Goal: Information Seeking & Learning: Learn about a topic

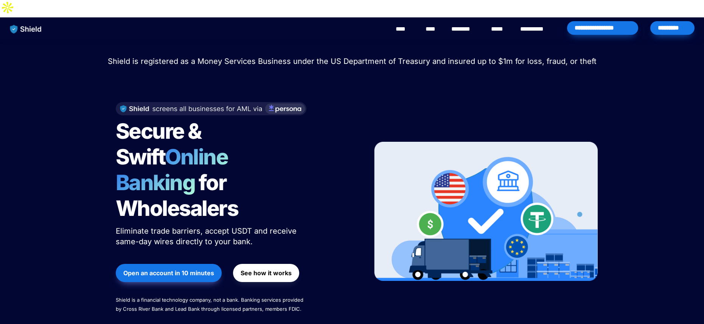
click at [255, 269] on strong "See how it works" at bounding box center [266, 273] width 51 height 8
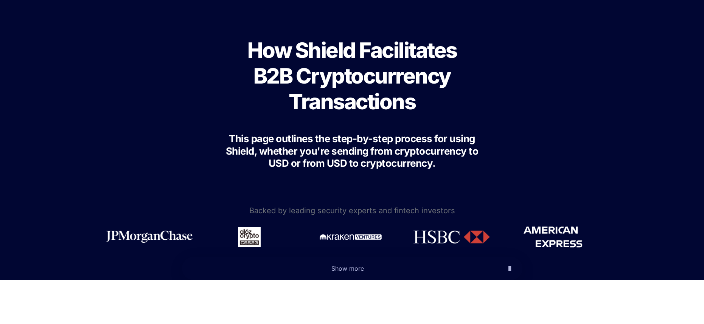
scroll to position [77, 0]
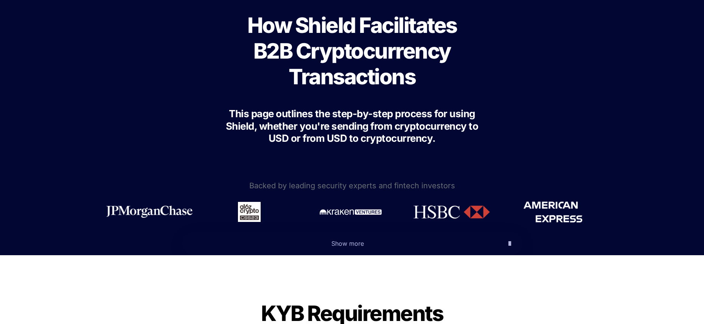
click at [346, 240] on span "Show more" at bounding box center [347, 244] width 33 height 8
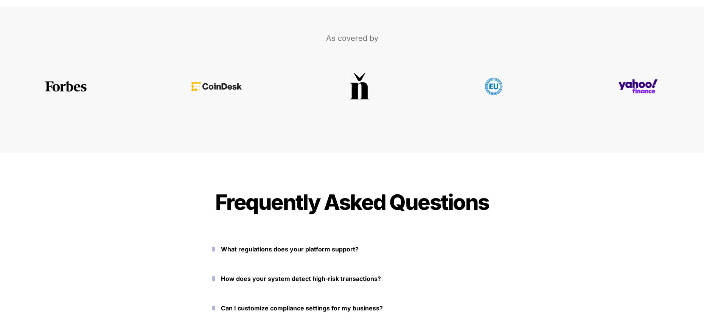
scroll to position [3529, 0]
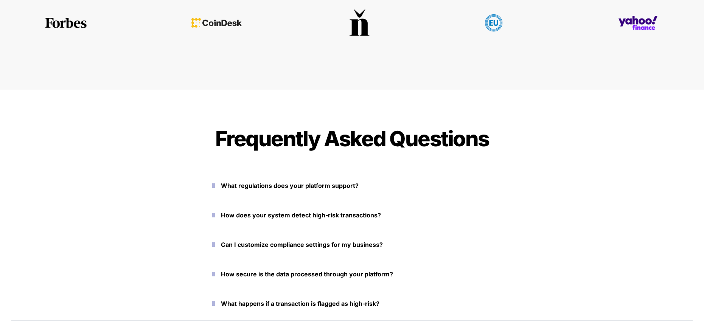
click at [324, 182] on strong "What regulations does your platform support?" at bounding box center [290, 186] width 138 height 8
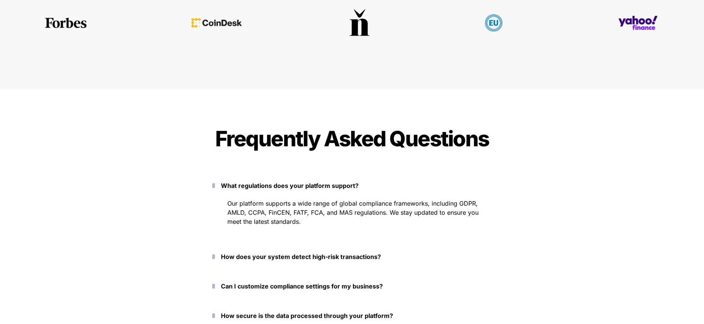
click at [333, 245] on button "How does your system detect high-risk transactions?" at bounding box center [352, 256] width 303 height 23
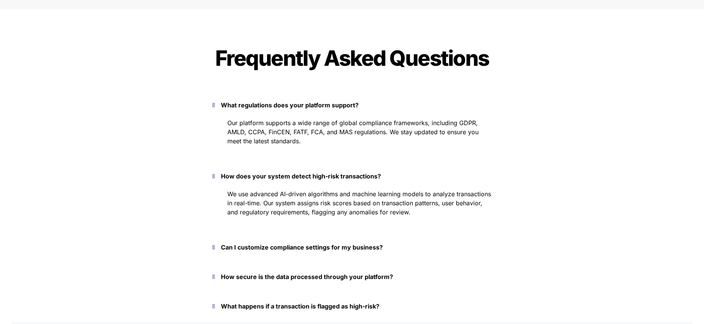
scroll to position [3613, 0]
